Goal: Transaction & Acquisition: Purchase product/service

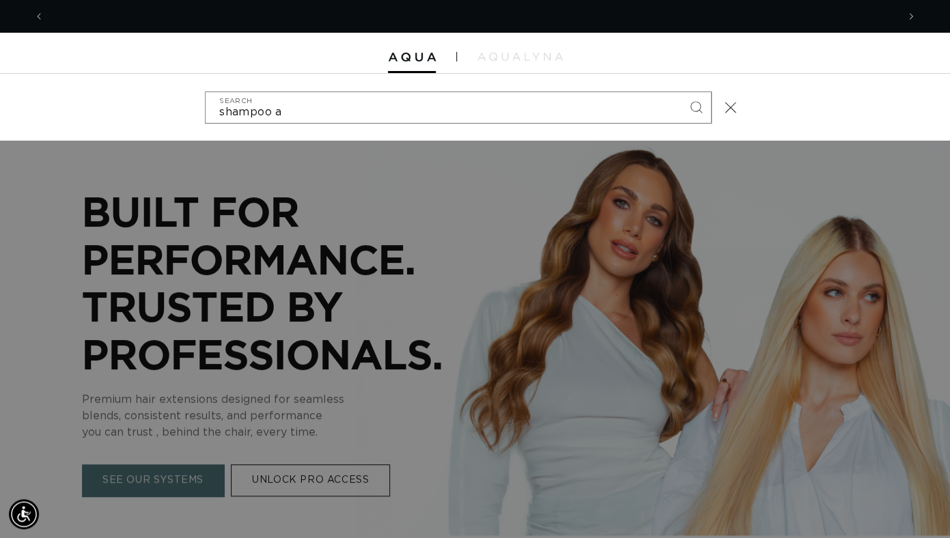
scroll to position [0, 1706]
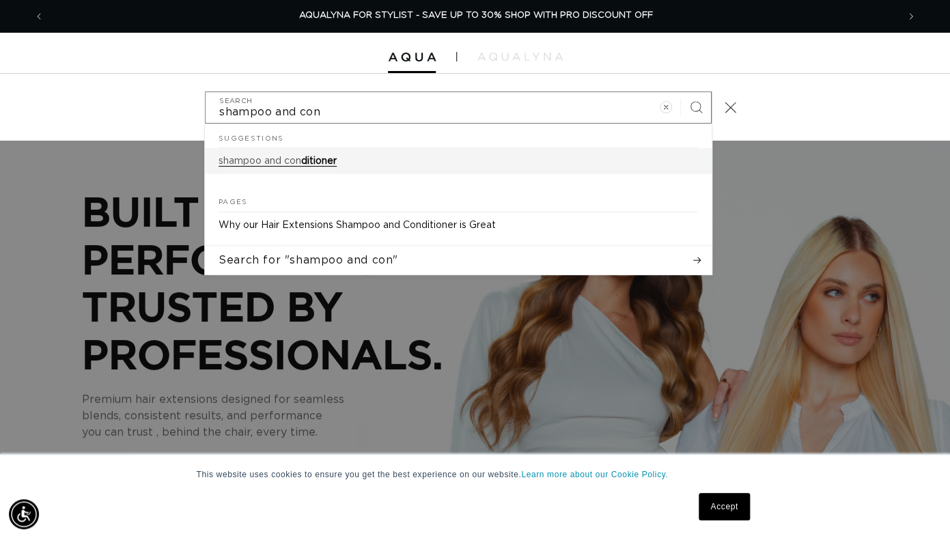
type input "shampoo and con"
click at [331, 158] on span "ditioner" at bounding box center [319, 161] width 36 height 10
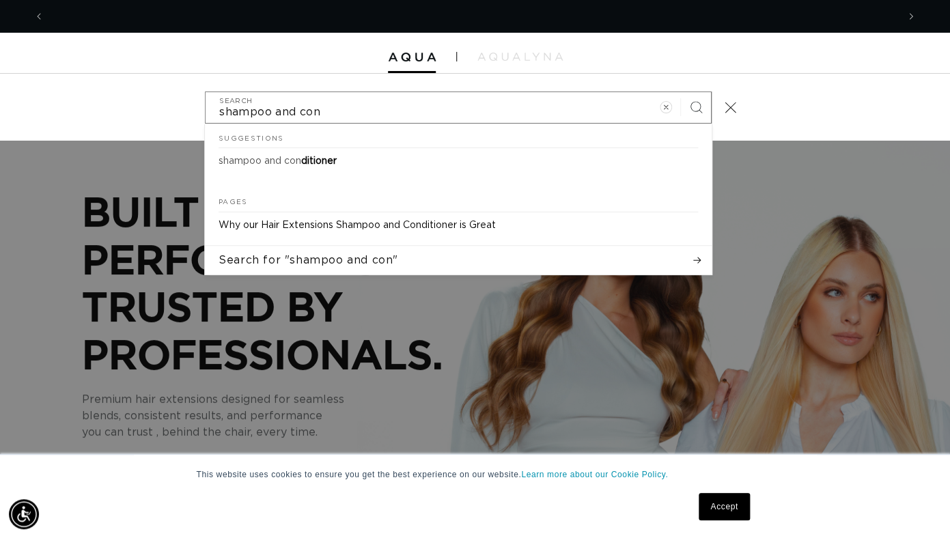
scroll to position [0, 0]
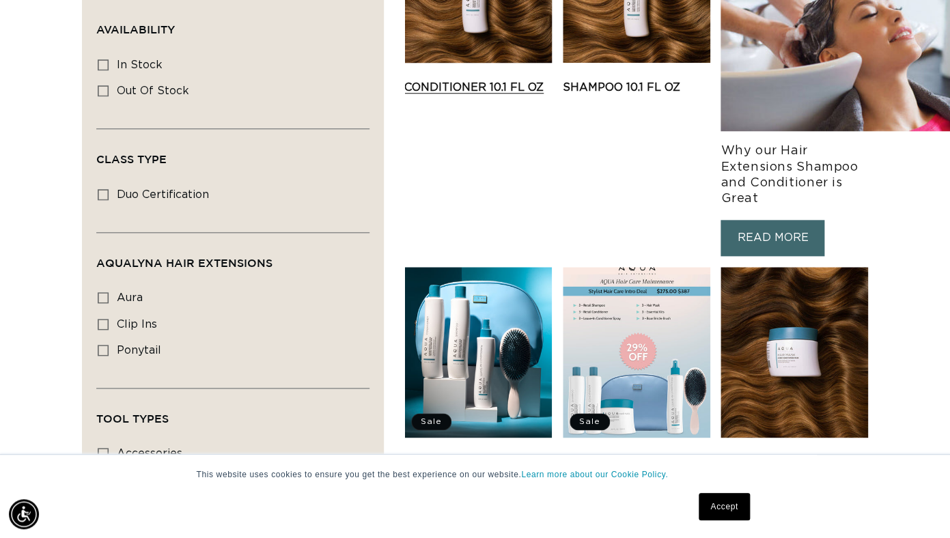
scroll to position [186, 0]
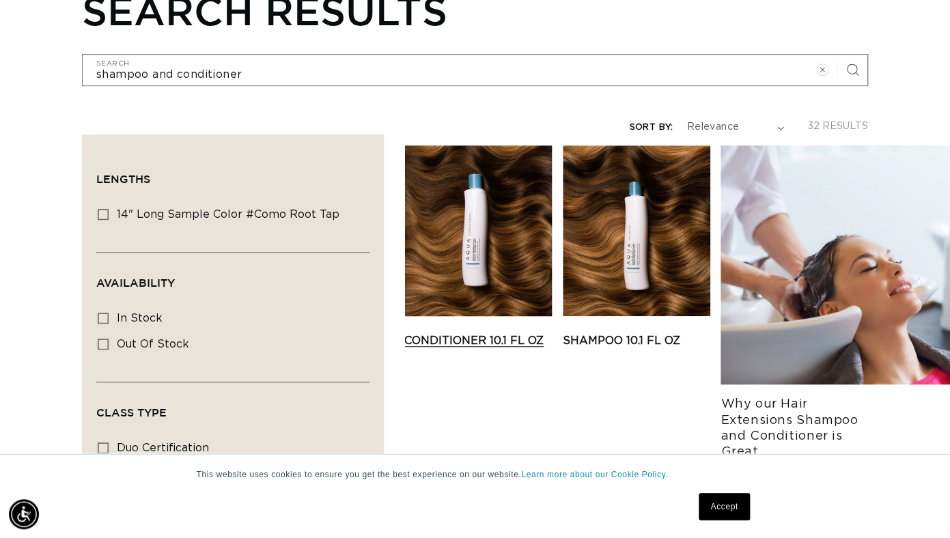
click at [485, 333] on link "Conditioner 10.1 fl oz" at bounding box center [478, 341] width 148 height 16
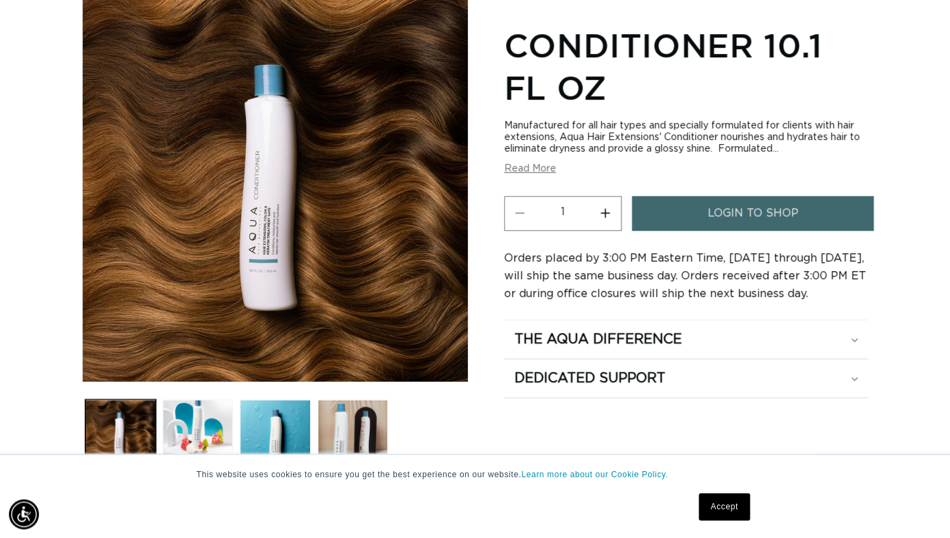
scroll to position [195, 0]
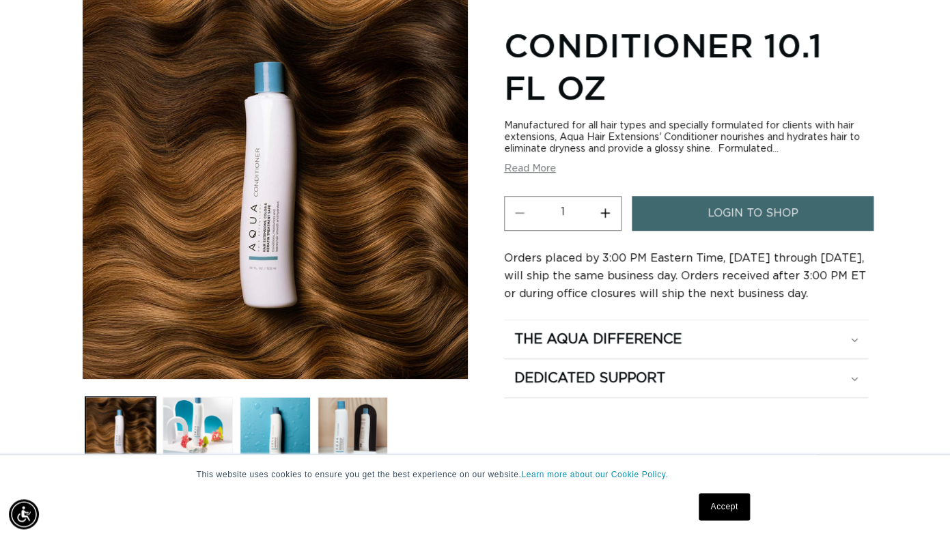
click at [661, 232] on div "login to shop" at bounding box center [753, 217] width 242 height 43
click at [663, 219] on link "login to shop" at bounding box center [753, 213] width 242 height 35
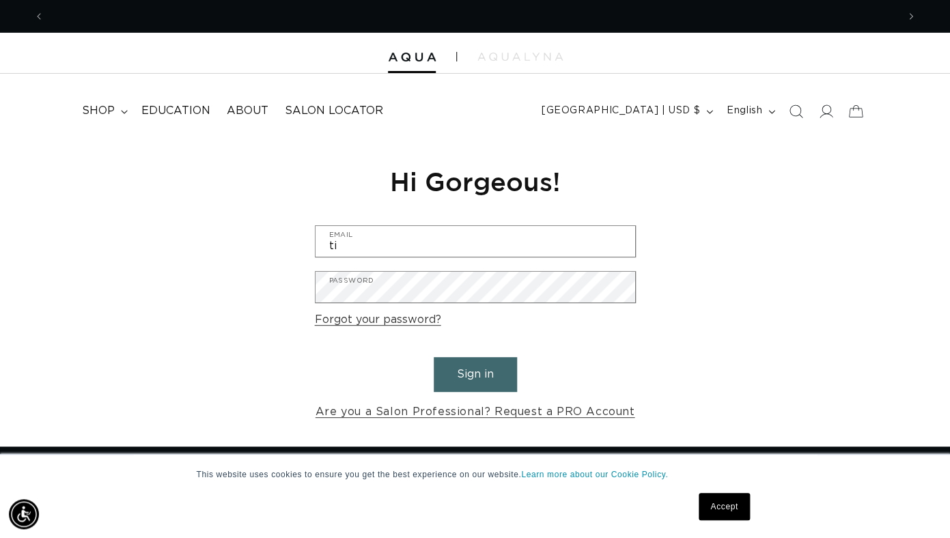
scroll to position [0, 853]
type input "t"
type input "tinkiswild"
click at [424, 73] on div at bounding box center [475, 53] width 950 height 41
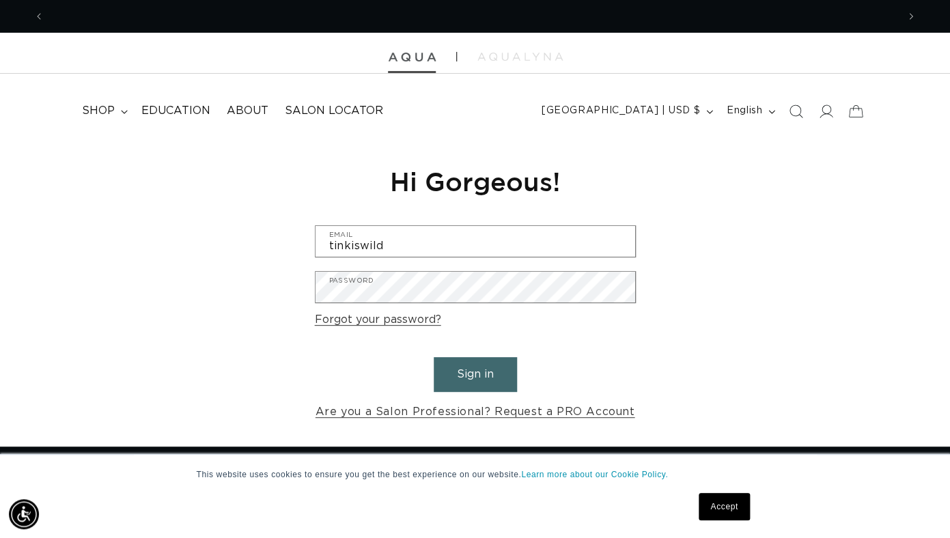
scroll to position [0, 0]
click at [422, 59] on img at bounding box center [412, 58] width 48 height 10
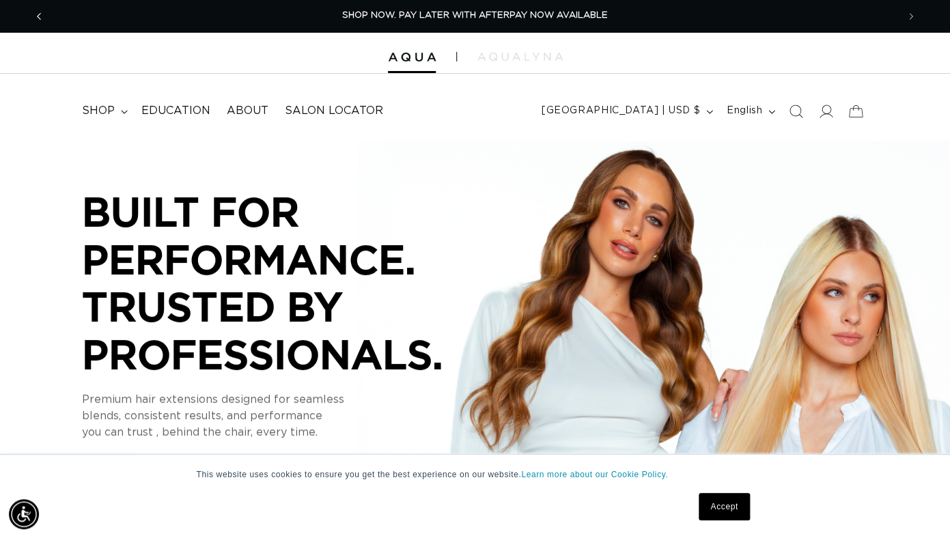
click at [42, 17] on span "Previous announcement" at bounding box center [39, 17] width 14 height 14
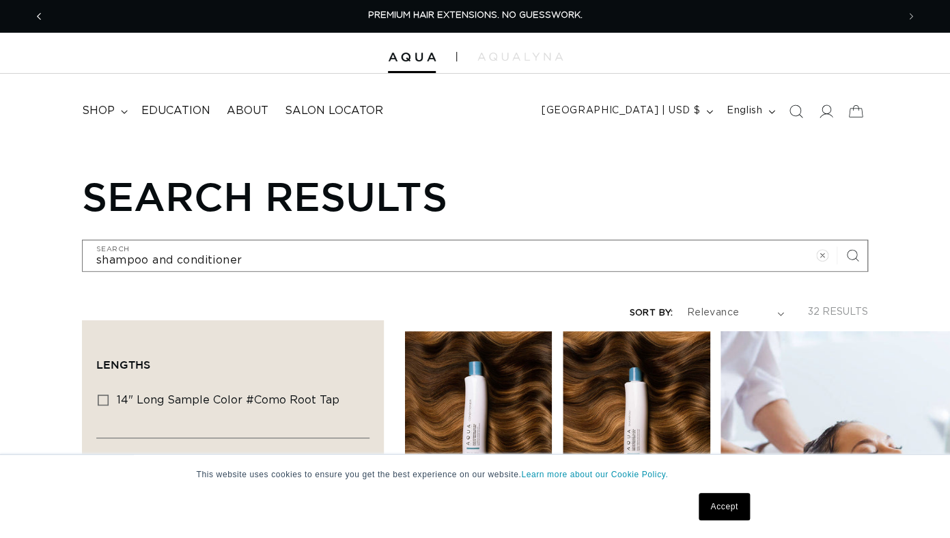
click at [48, 15] on button "Previous announcement" at bounding box center [39, 16] width 30 height 26
